Goal: Task Accomplishment & Management: Complete application form

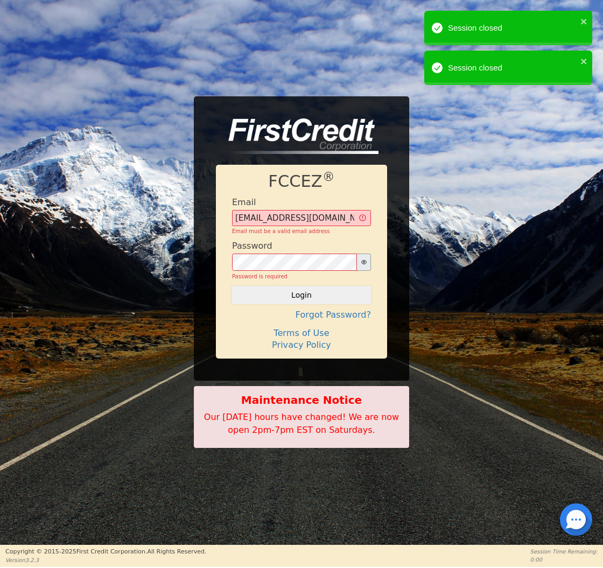
type input "[EMAIL_ADDRESS][DOMAIN_NAME]"
click at [302, 286] on button "Login" at bounding box center [301, 295] width 139 height 18
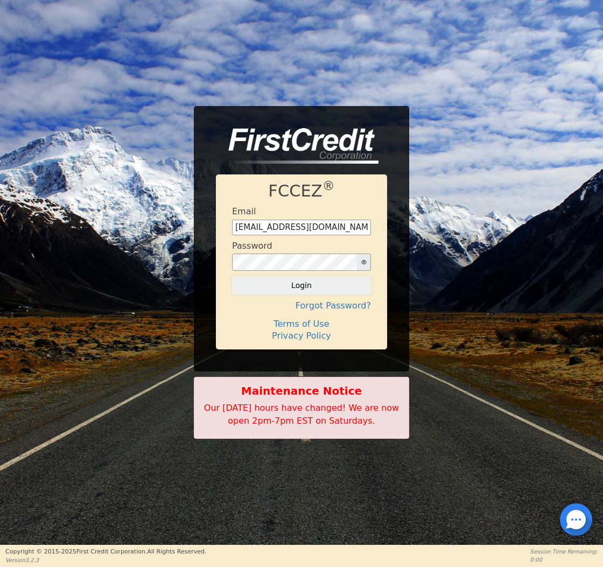
type input "[EMAIL_ADDRESS][DOMAIN_NAME]"
click at [310, 280] on button "Login" at bounding box center [301, 285] width 139 height 18
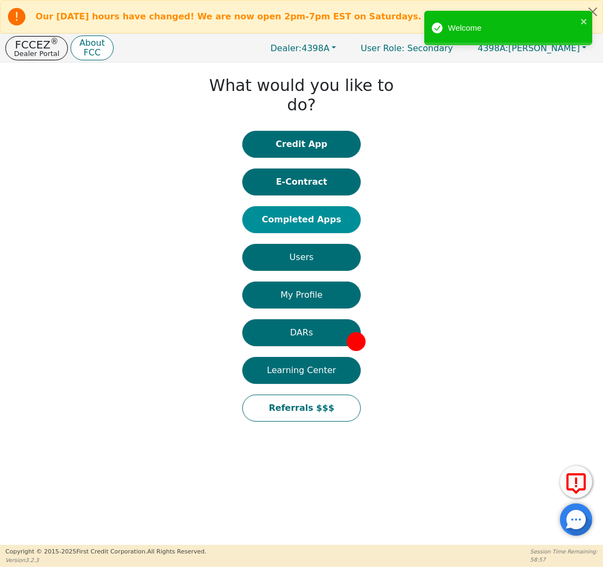
click at [329, 206] on button "Completed Apps" at bounding box center [301, 219] width 119 height 27
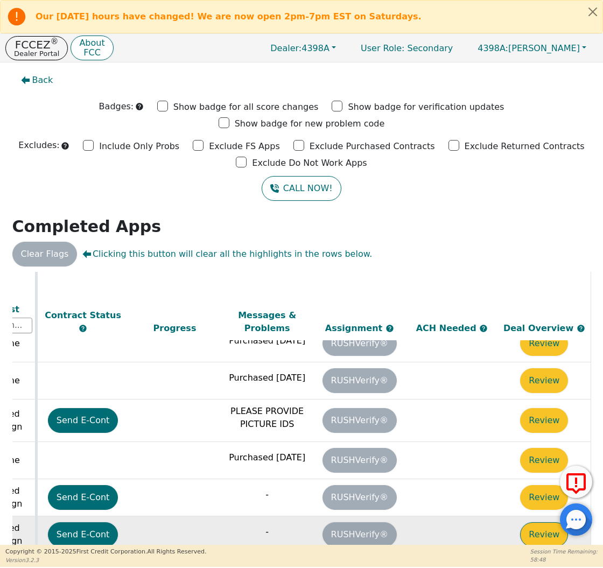
scroll to position [245, 602]
click at [534, 522] on button "Review" at bounding box center [544, 534] width 48 height 25
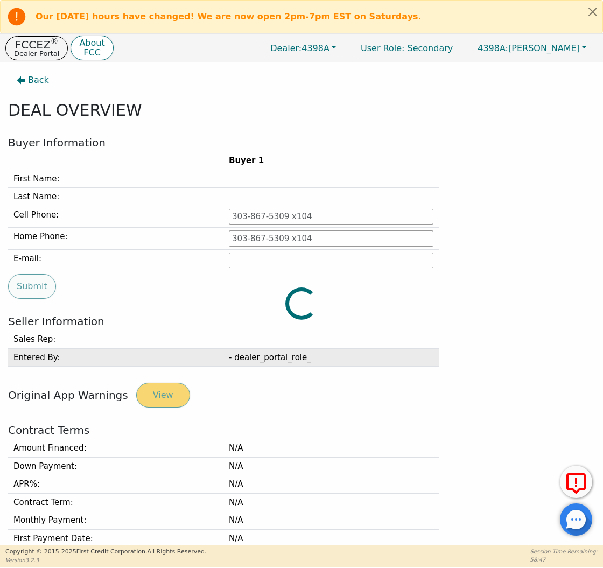
type input "954-604-7013"
type input "lindsay.garcia@gmail.com"
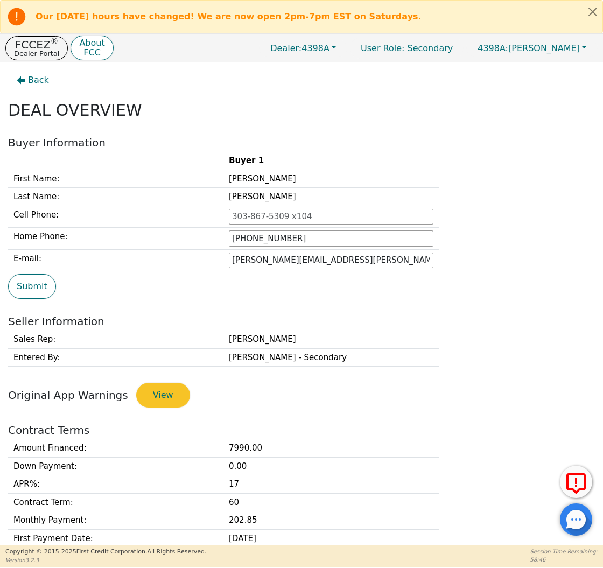
scroll to position [320, 0]
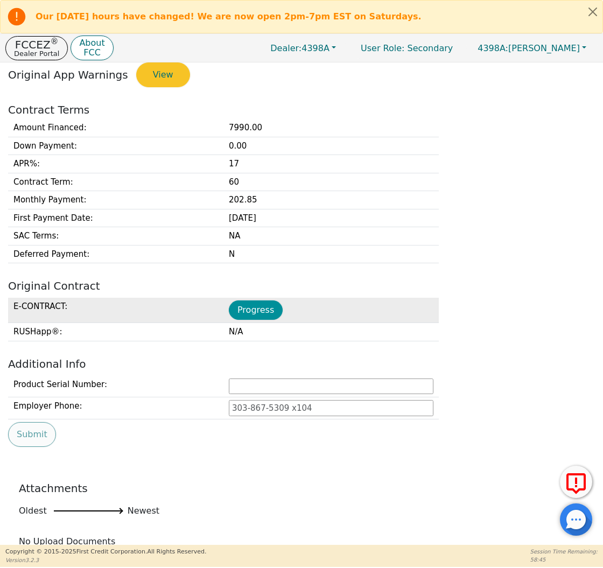
click at [266, 311] on button "Progress" at bounding box center [256, 310] width 54 height 19
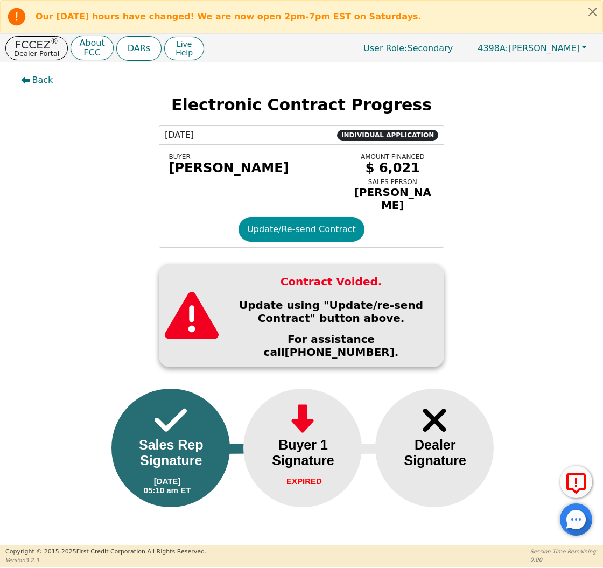
click at [294, 229] on button "Update/Re-send Contract" at bounding box center [302, 229] width 126 height 25
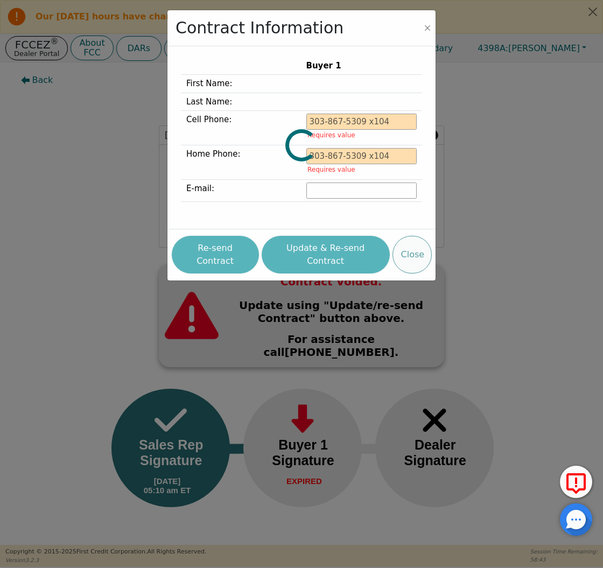
type input "954-604-7013"
type input "lindsay.garcia@gmail.com"
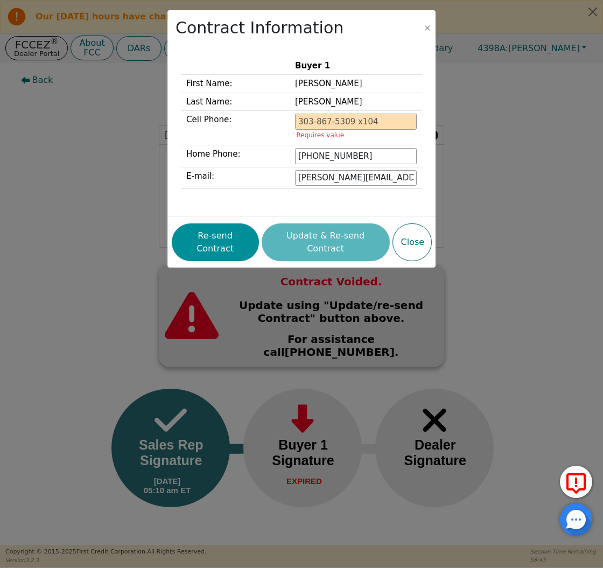
click at [215, 229] on button "Re-send Contract" at bounding box center [215, 243] width 87 height 38
click at [53, 219] on div "Contract Information Buyer 1 First Name: LINDSAY Last Name: GARCIA Cell Phone: …" at bounding box center [301, 284] width 603 height 568
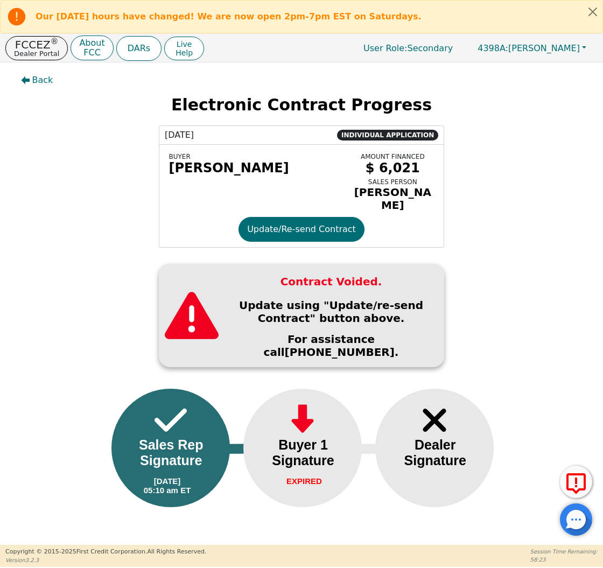
drag, startPoint x: 53, startPoint y: 219, endPoint x: 53, endPoint y: 34, distance: 185.3
click at [53, 209] on div "08/25/2025 INDIVIDUAL APPLICATION BUYER LINDSAY GARCIA AMOUNT FINANCED $ 6,021 …" at bounding box center [301, 187] width 587 height 122
click at [46, 45] on p "FCCEZ ®" at bounding box center [36, 44] width 45 height 11
